Goal: Register for event/course

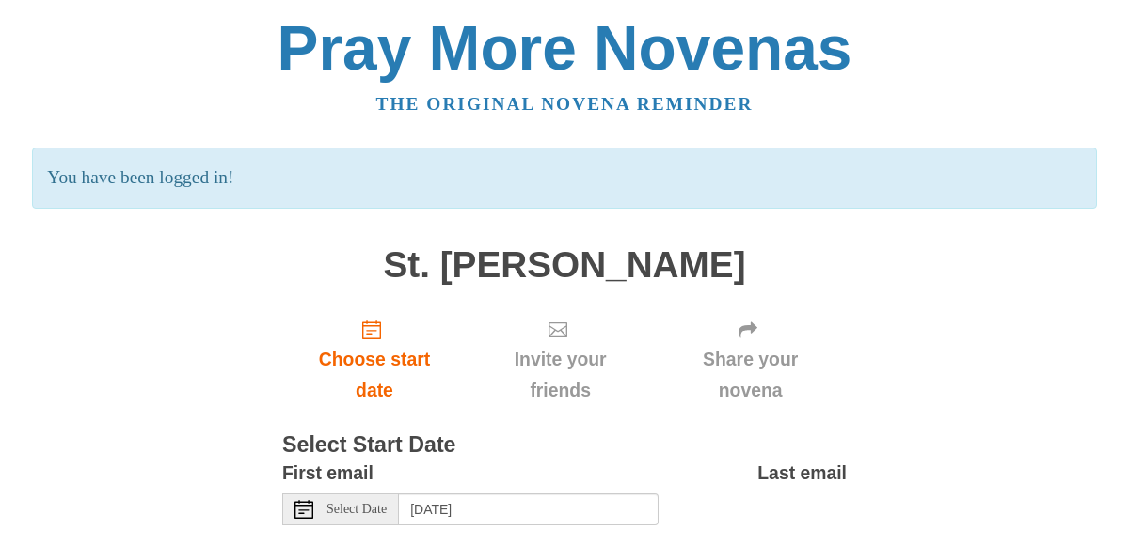
scroll to position [103, 0]
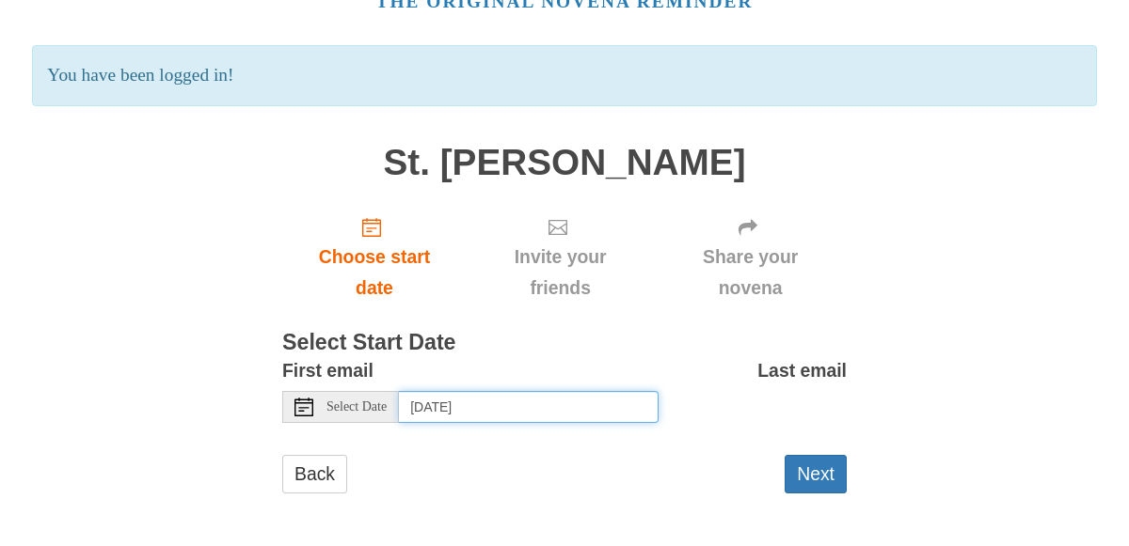
click at [474, 403] on input "Thursday, August 21st, 2025" at bounding box center [529, 407] width 260 height 32
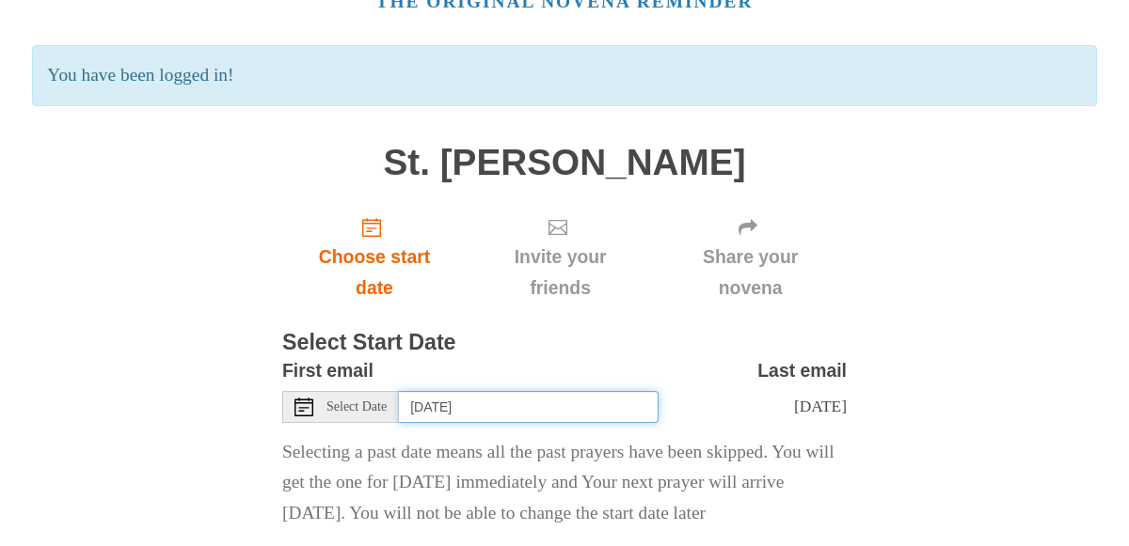
click at [545, 403] on input "Tuesday, August 19th" at bounding box center [529, 407] width 260 height 32
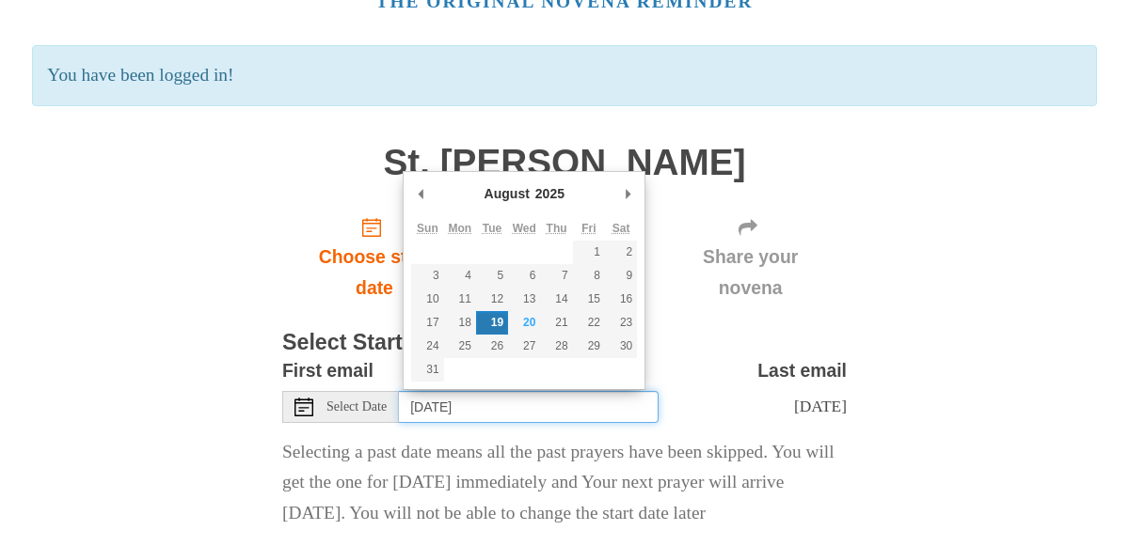
type input "Wednesday, August 20th"
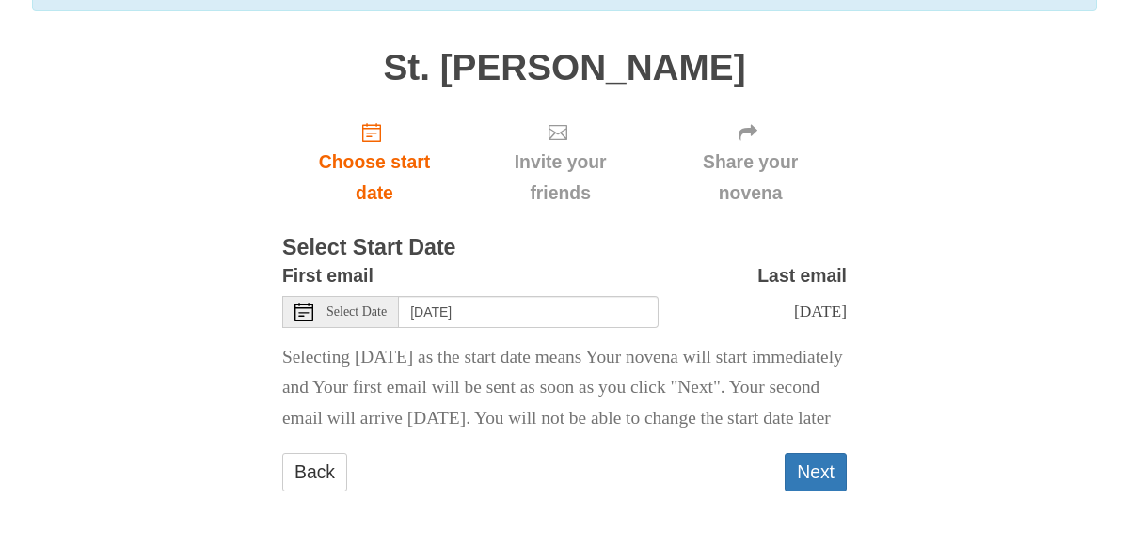
scroll to position [227, 0]
click at [819, 466] on button "Next" at bounding box center [815, 472] width 62 height 39
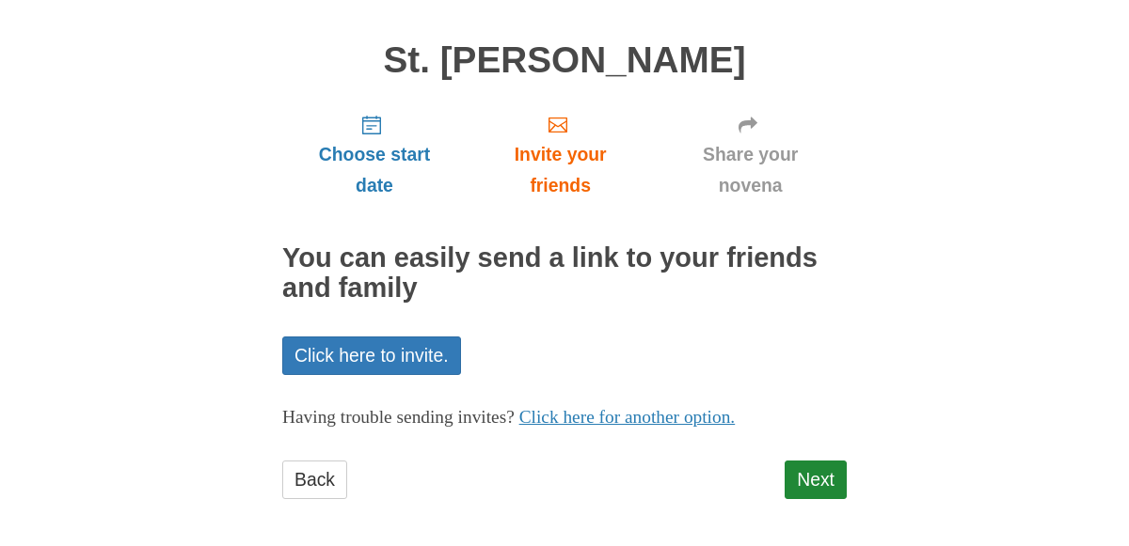
scroll to position [121, 0]
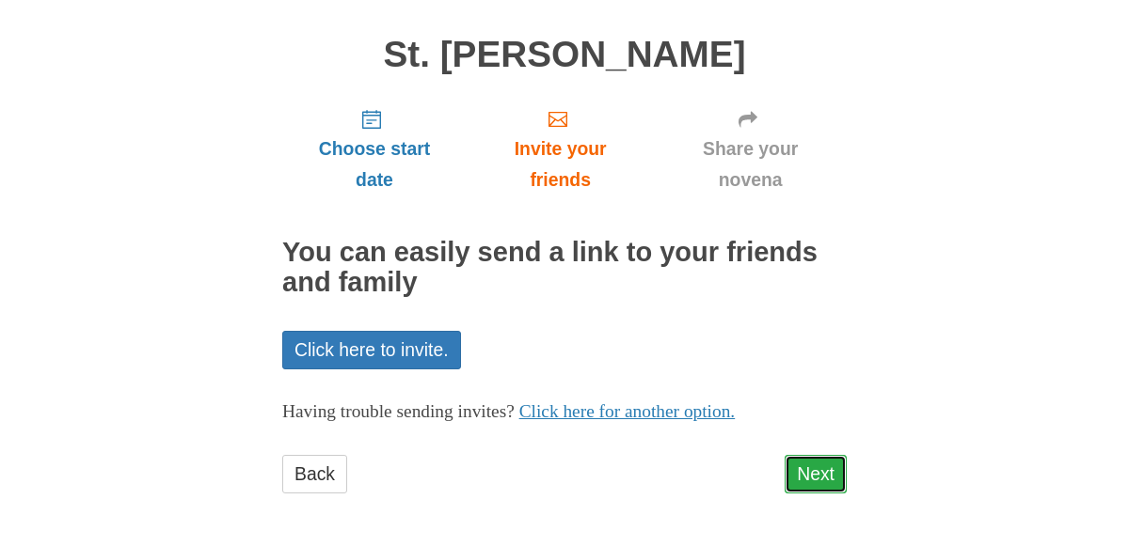
click at [812, 474] on link "Next" at bounding box center [815, 474] width 62 height 39
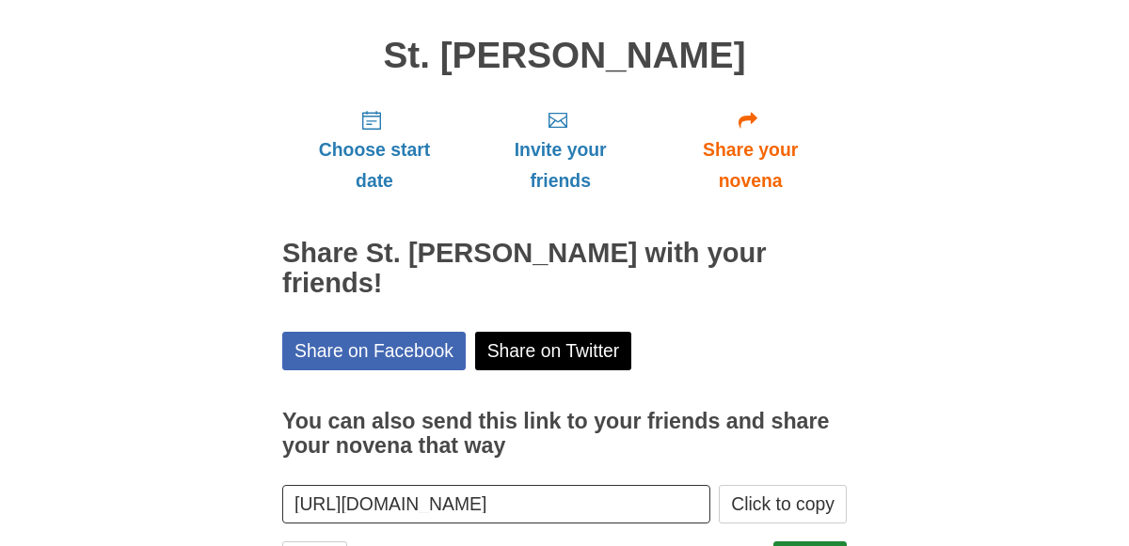
scroll to position [177, 0]
